Goal: Task Accomplishment & Management: Manage account settings

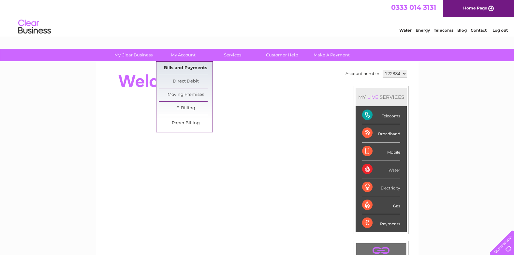
click at [184, 67] on link "Bills and Payments" at bounding box center [186, 68] width 54 height 13
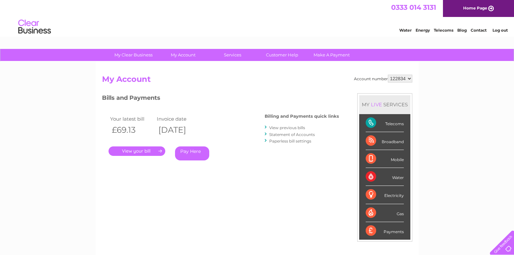
click at [294, 128] on link "View previous bills" at bounding box center [287, 127] width 36 height 5
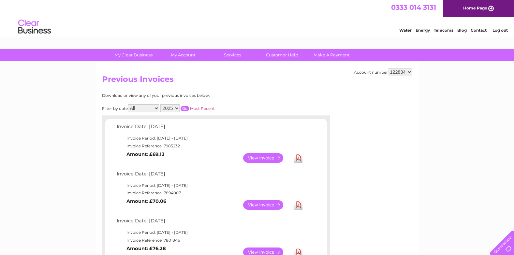
click at [259, 156] on link "View" at bounding box center [267, 157] width 48 height 9
